Goal: Entertainment & Leisure: Consume media (video, audio)

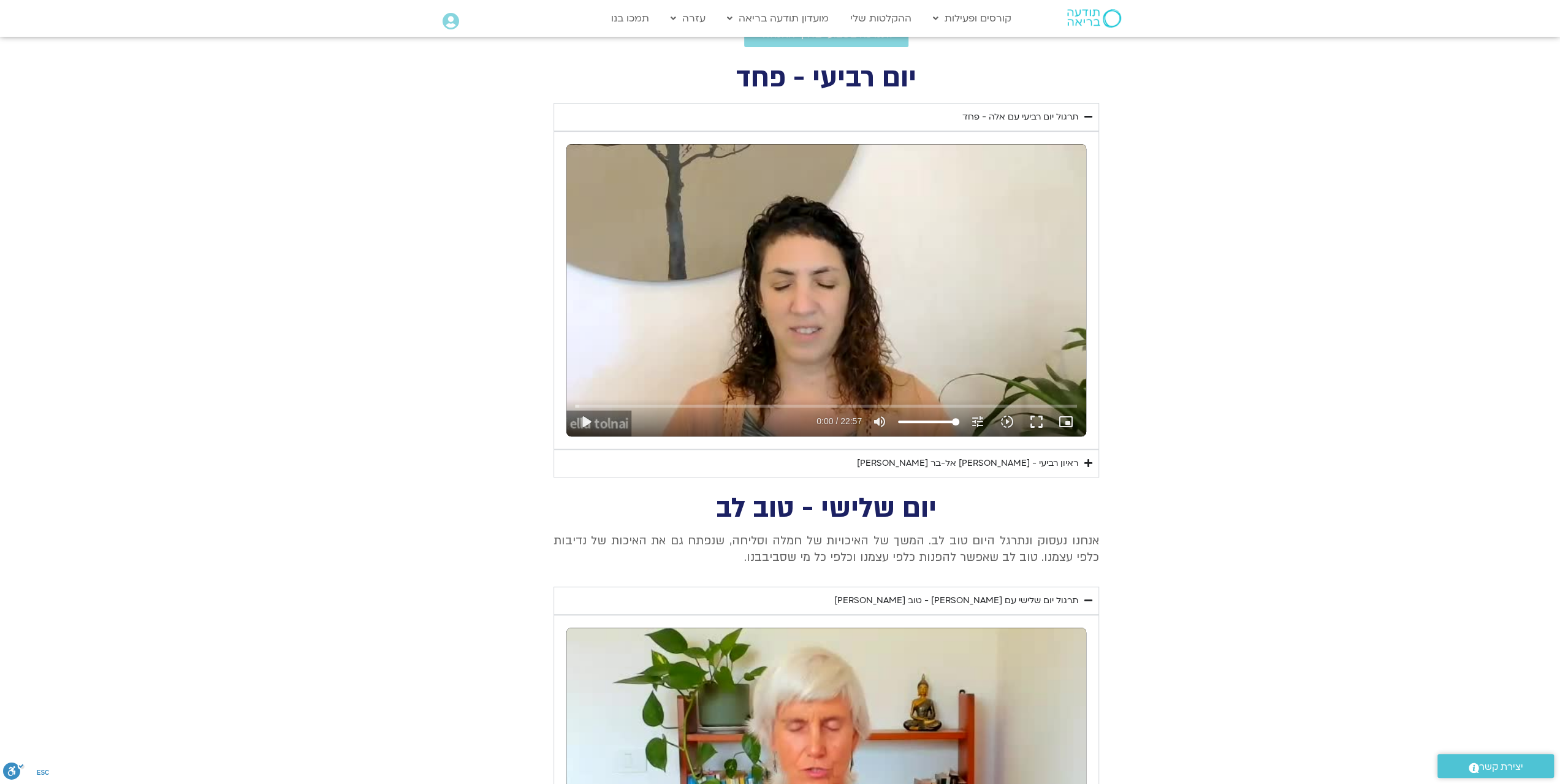
scroll to position [498, 0]
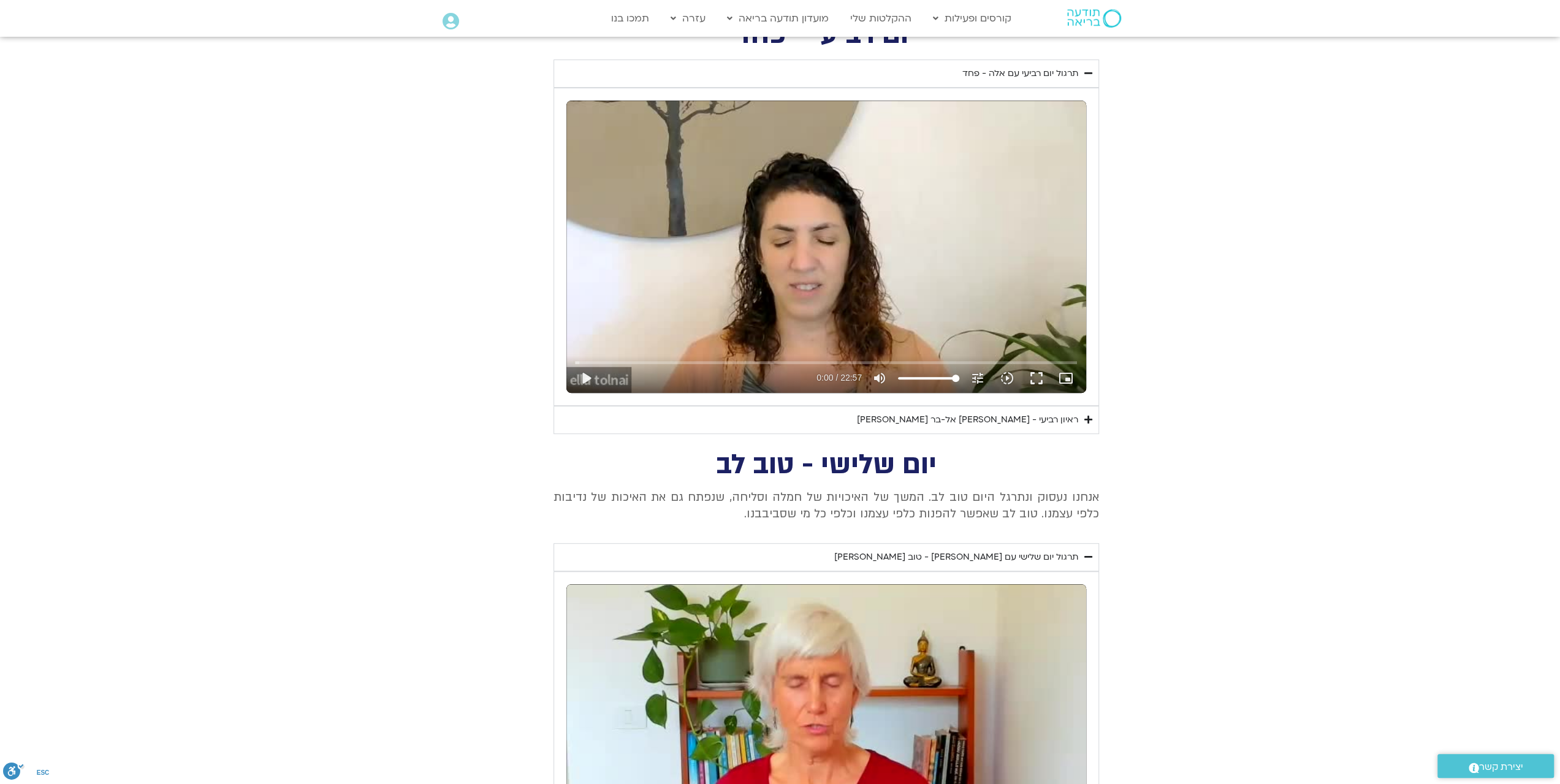
click at [1052, 413] on div "ראיון רביעי - אסף סטי אל-בר ודניאלה ספקטור" at bounding box center [968, 420] width 222 height 15
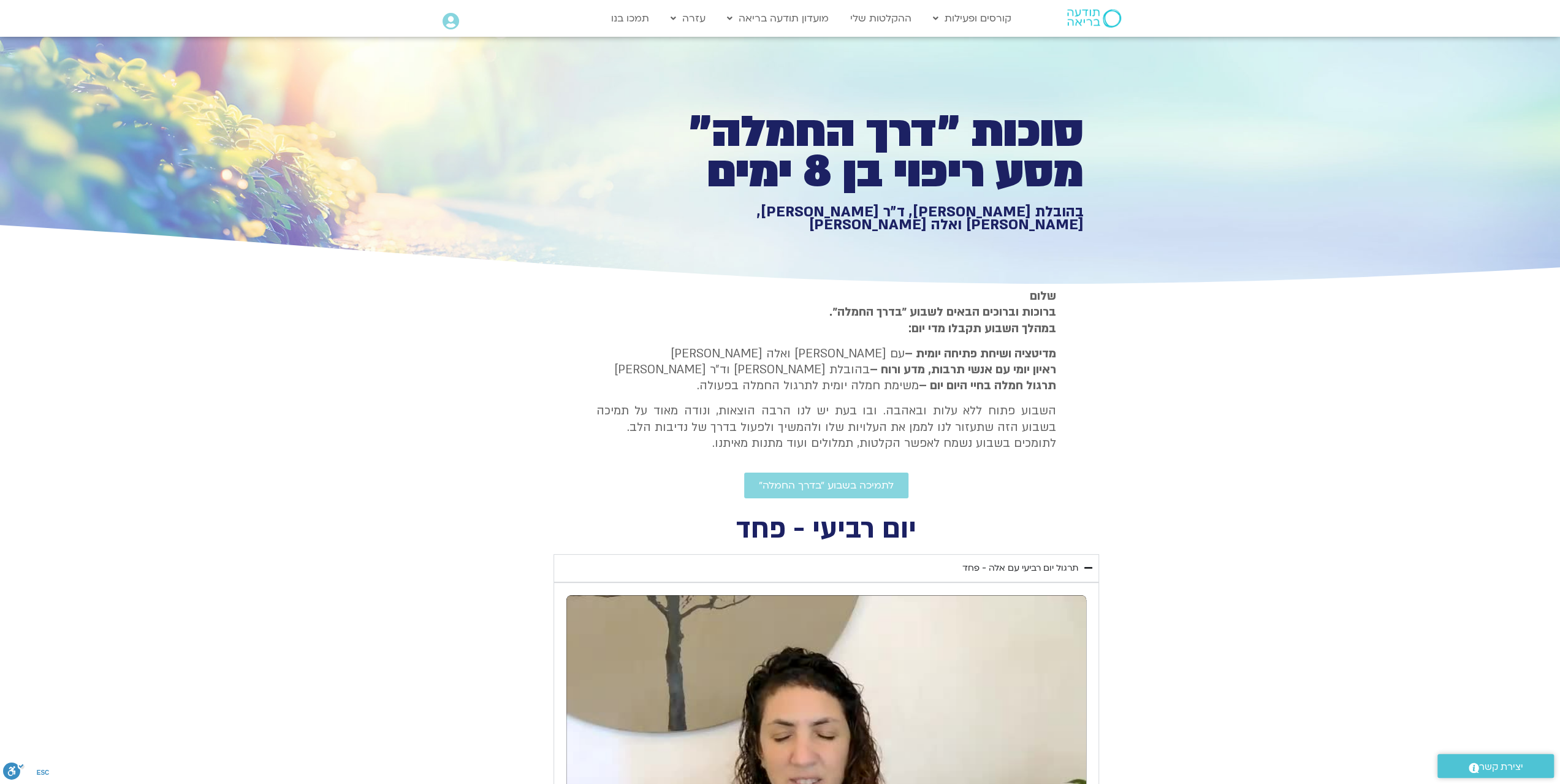
scroll to position [0, 0]
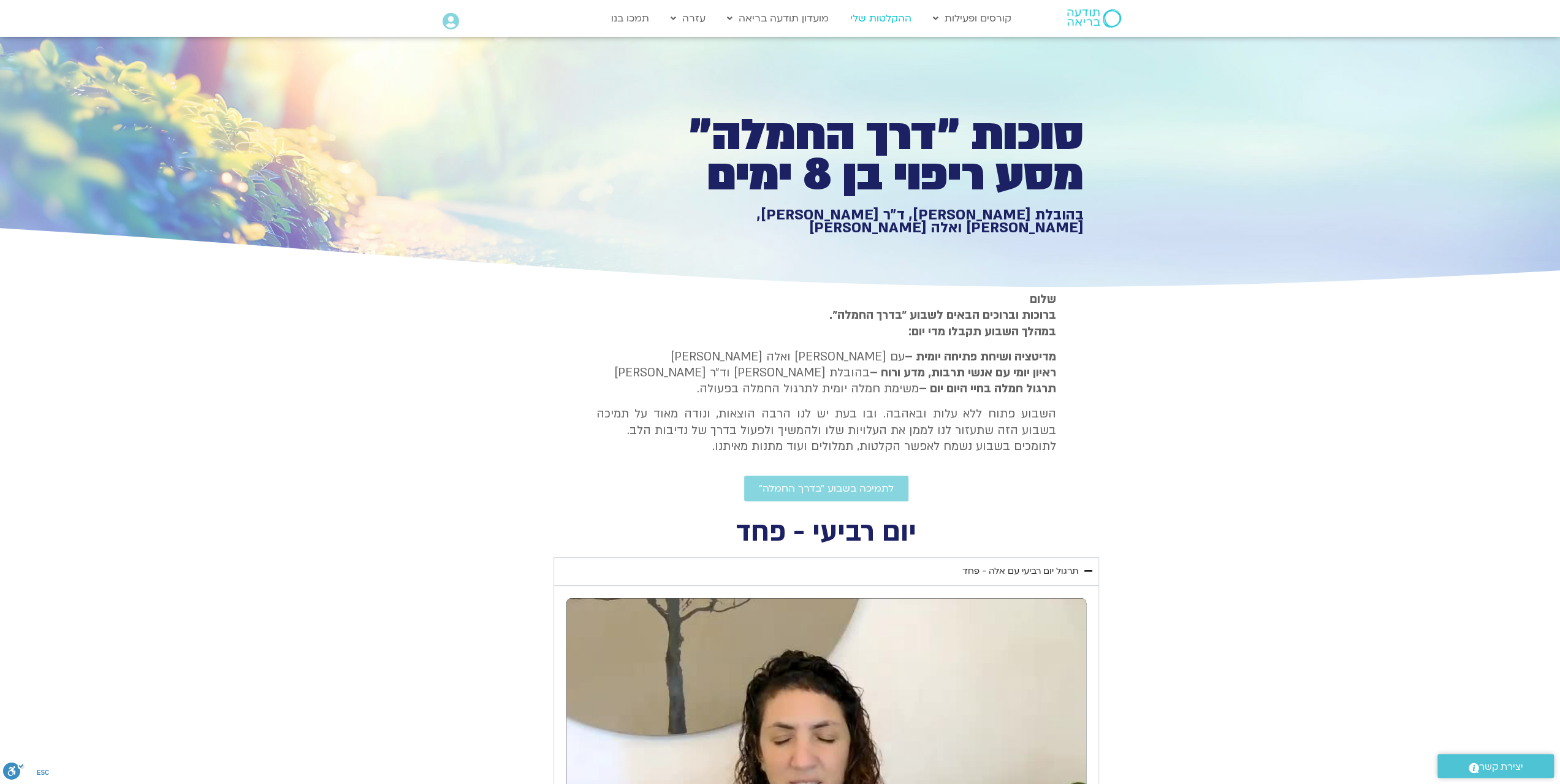
click at [875, 15] on link "ההקלטות שלי" at bounding box center [881, 18] width 74 height 23
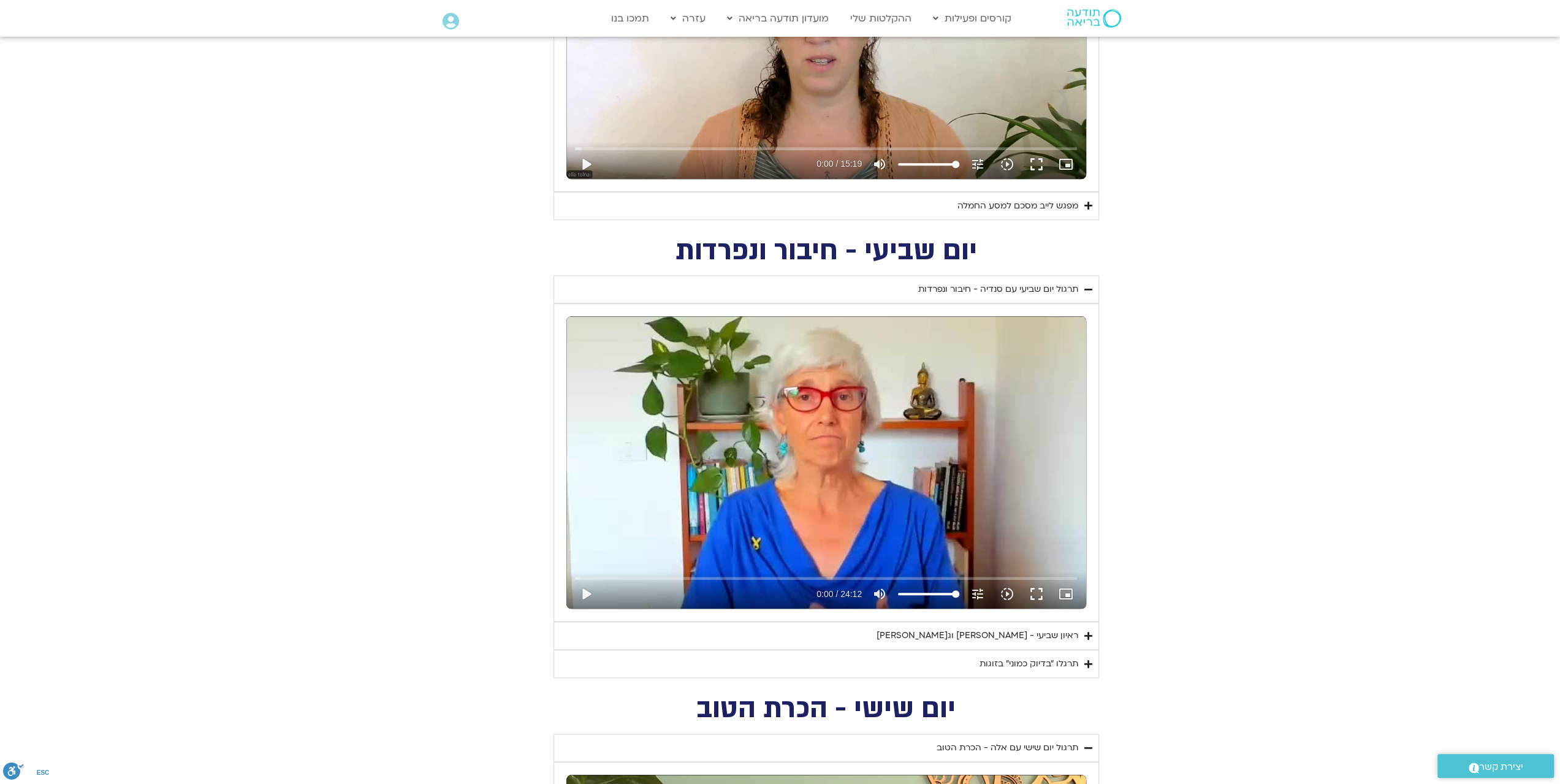
scroll to position [736, 0]
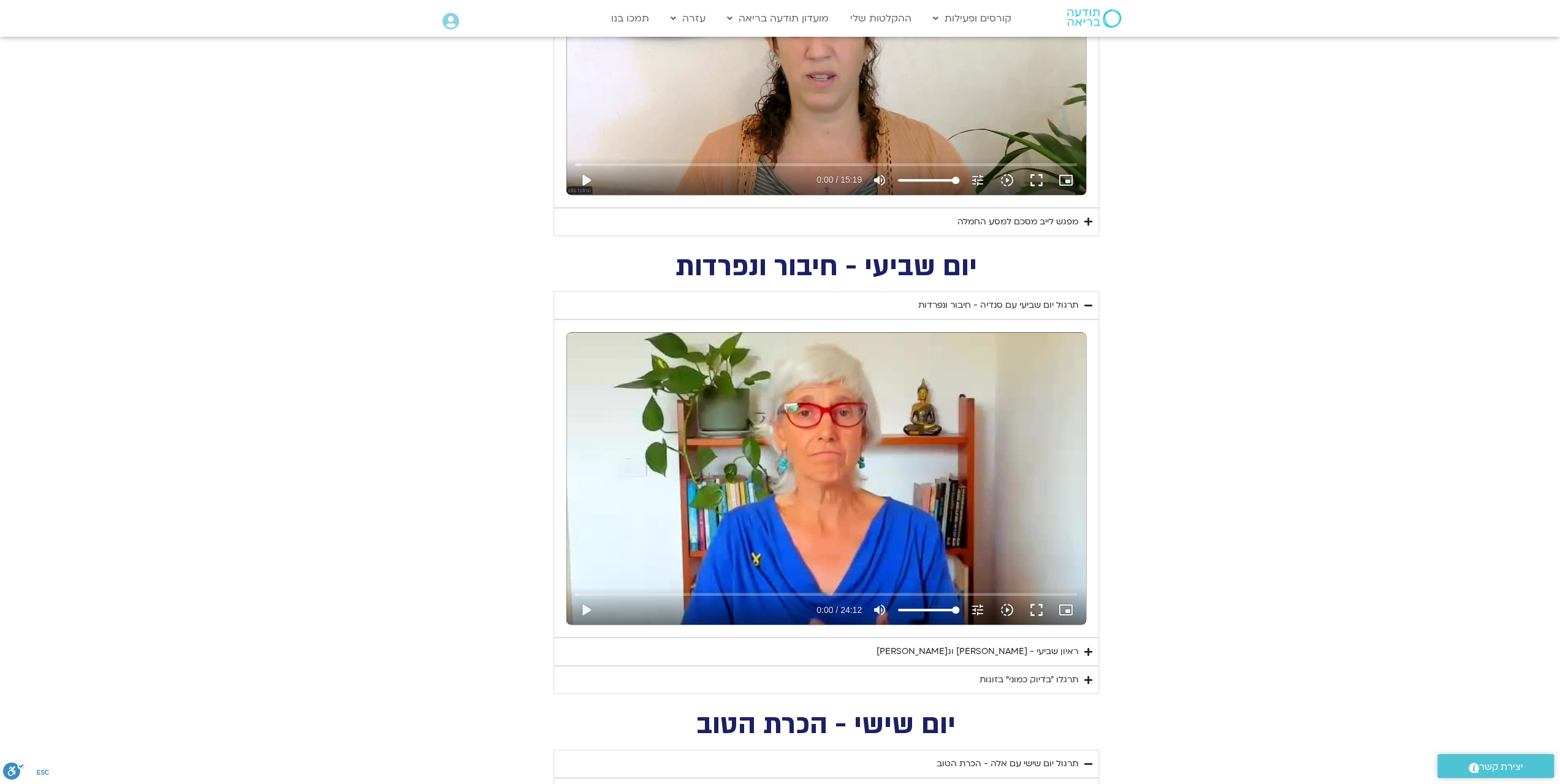
click at [1055, 220] on div "מפגש לייב מסכם למסע החמלה" at bounding box center [1018, 222] width 121 height 15
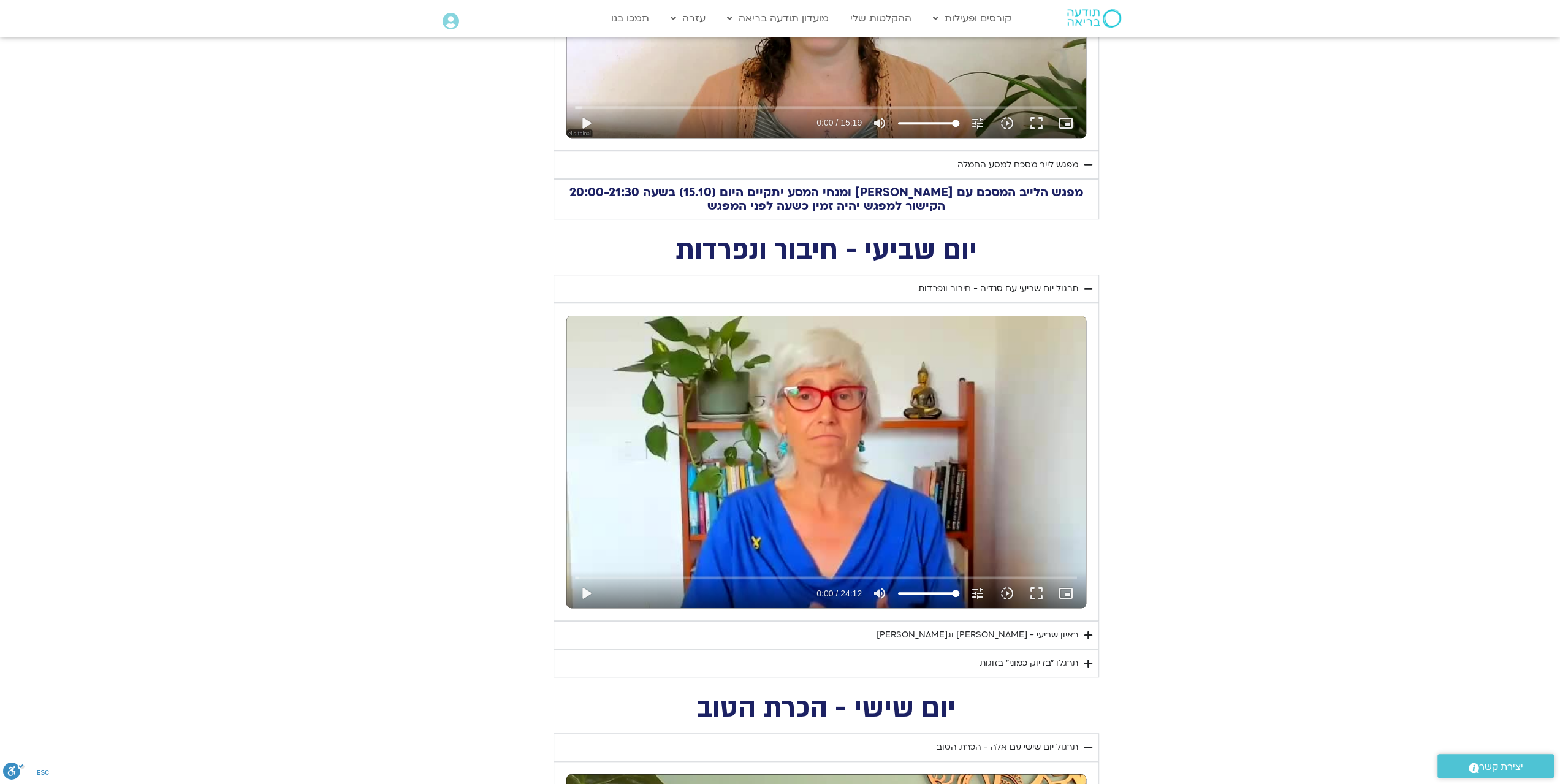
scroll to position [858, 0]
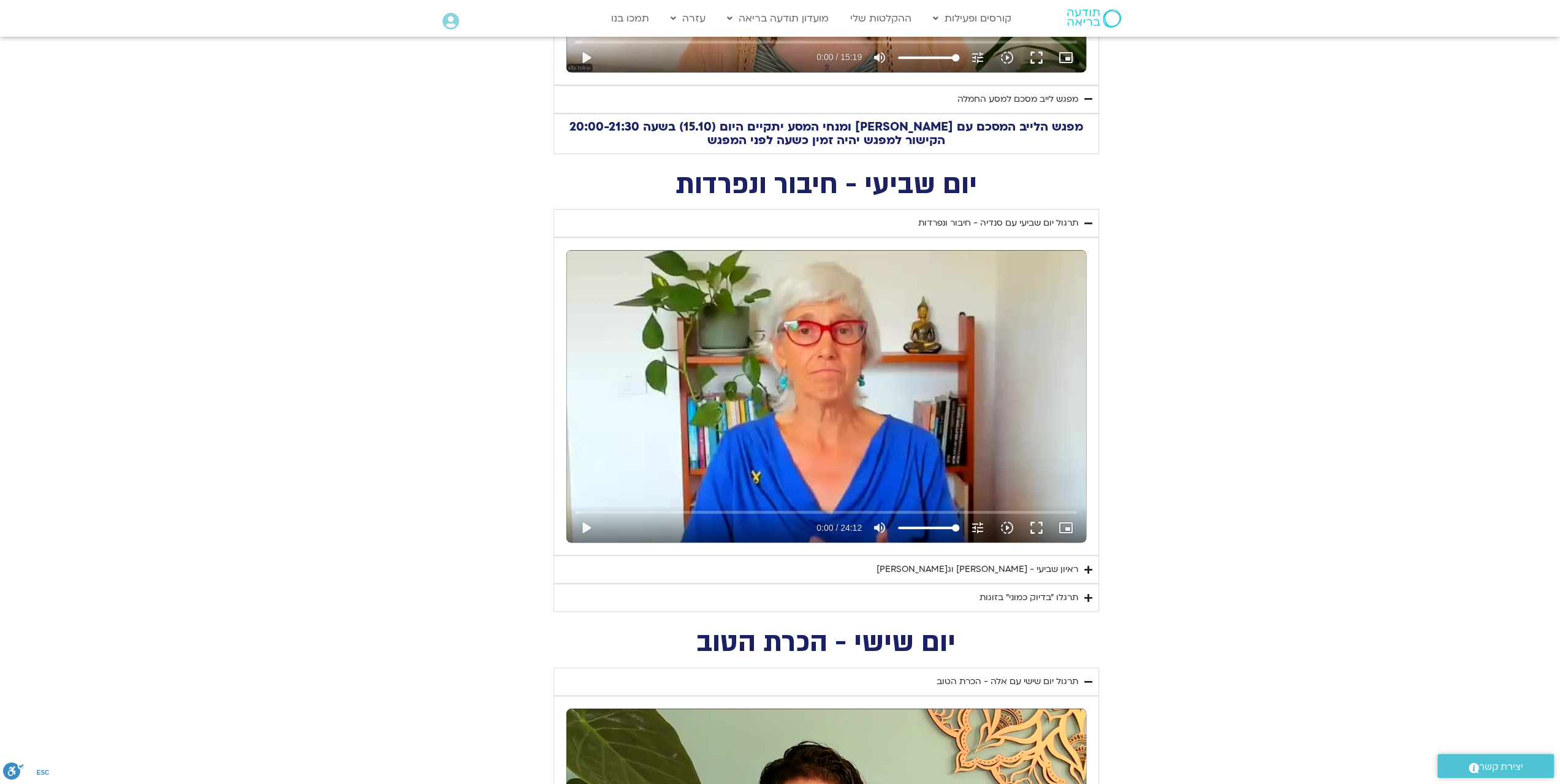
click at [998, 567] on div "ראיון שביעי - [PERSON_NAME] וג[PERSON_NAME]" at bounding box center [977, 570] width 202 height 15
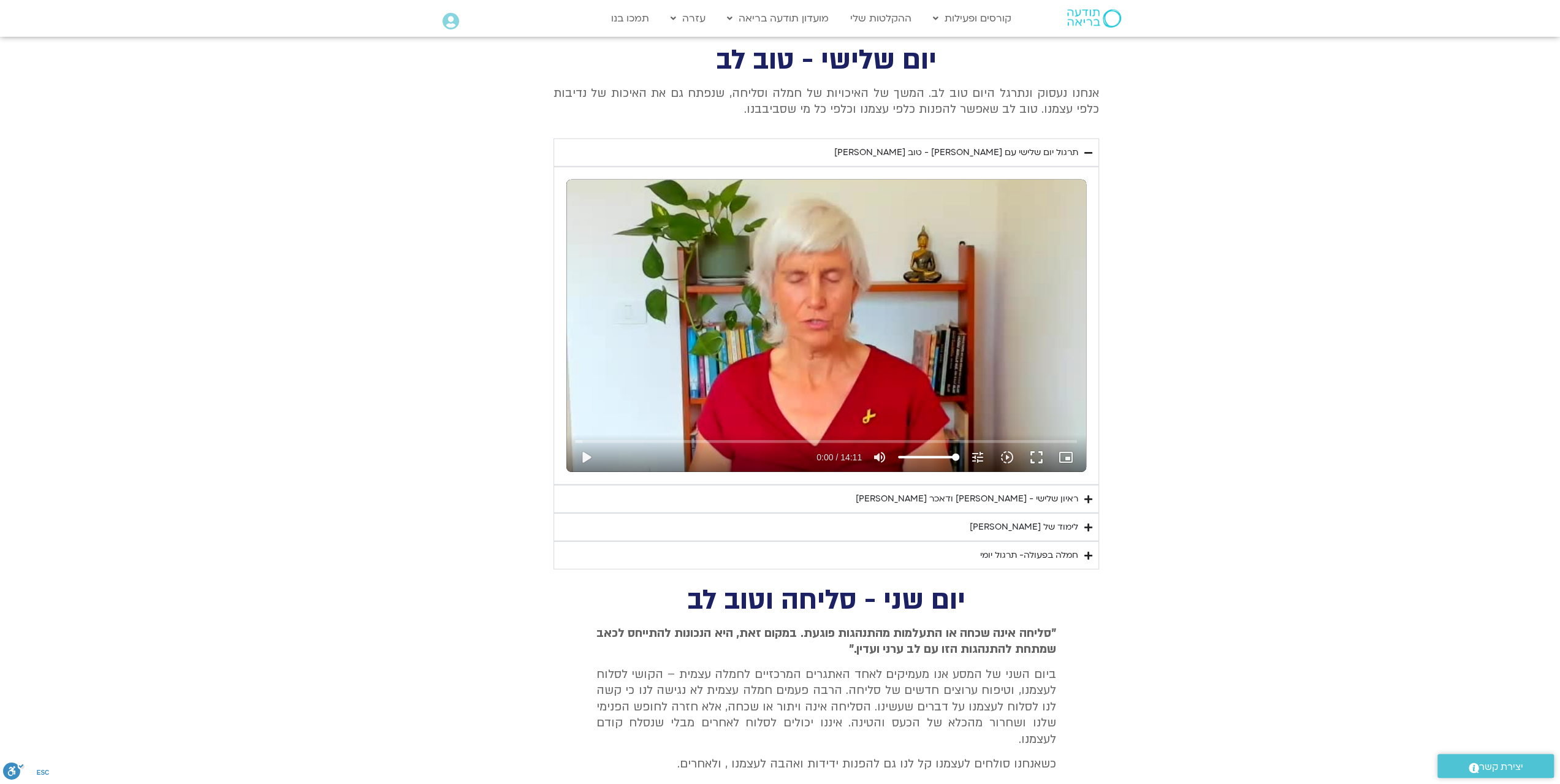
scroll to position [3187, 0]
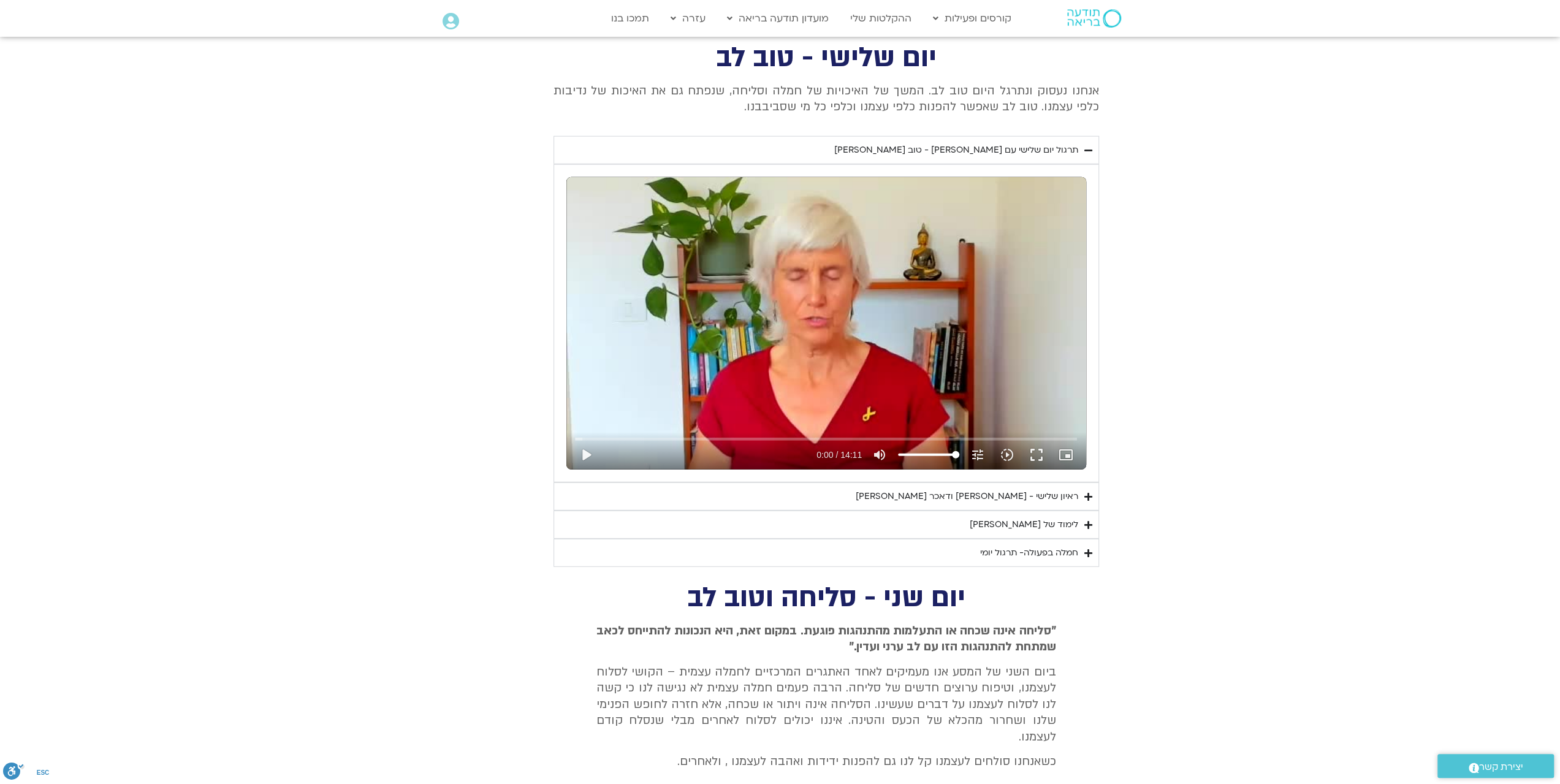
click at [992, 489] on div "ראיון שלישי - [PERSON_NAME] ודאכר [PERSON_NAME]" at bounding box center [967, 496] width 223 height 15
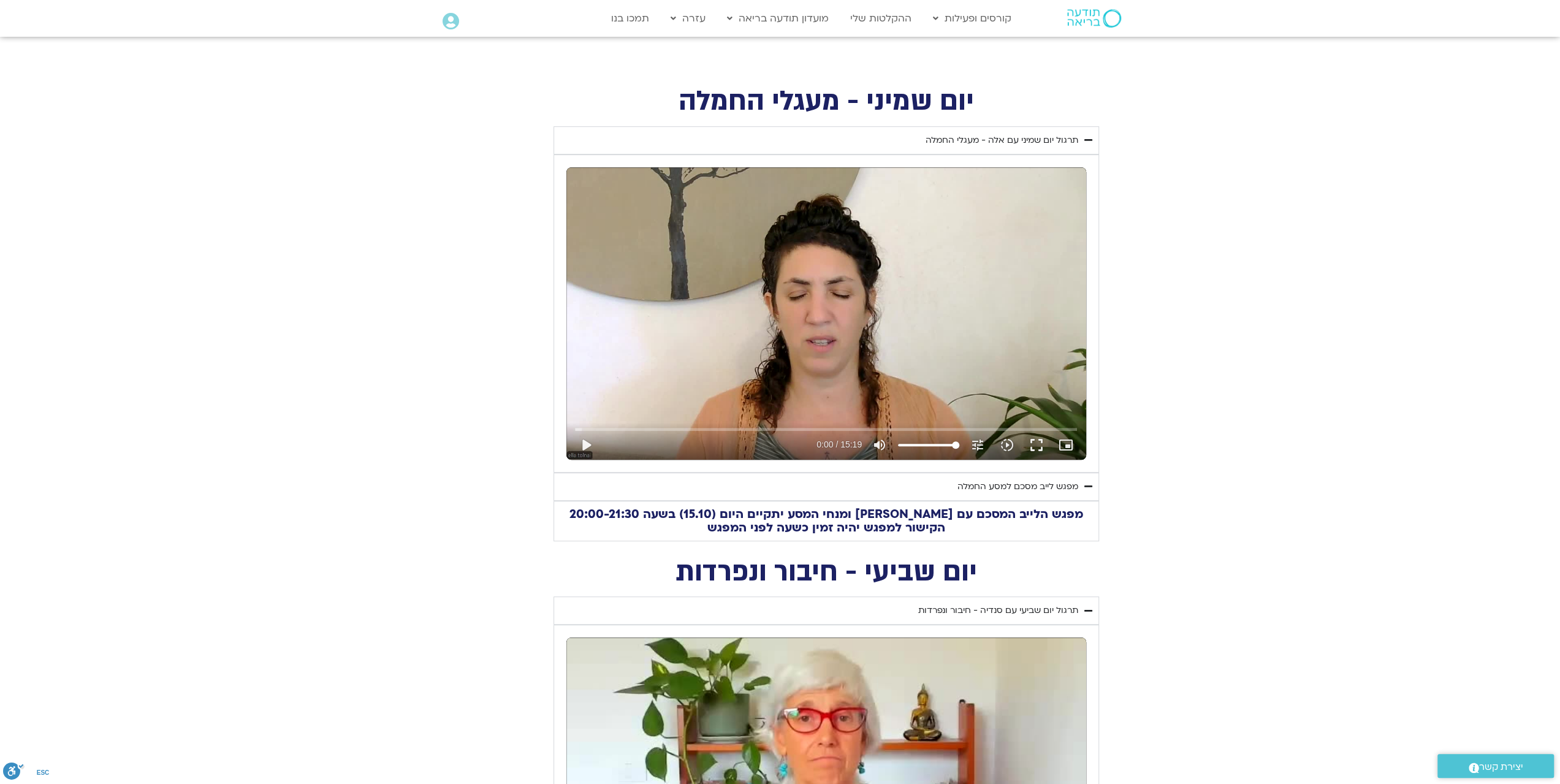
scroll to position [613, 0]
